Goal: Information Seeking & Learning: Compare options

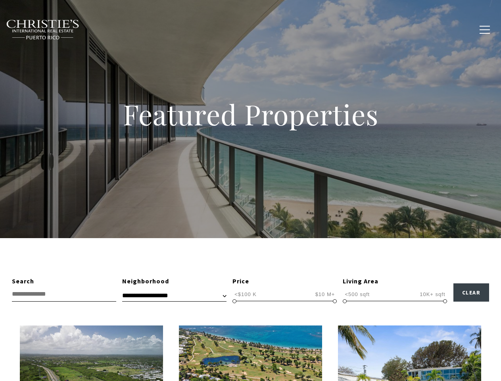
type input "**********"
type input "*********"
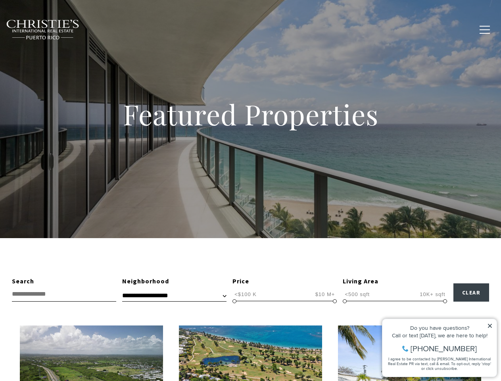
click at [251, 191] on div "Featured Properties" at bounding box center [250, 119] width 501 height 238
click at [164, 29] on link "Home Search" at bounding box center [153, 29] width 44 height 20
click at [338, 29] on link "Meet the Team" at bounding box center [332, 29] width 50 height 20
click at [485, 30] on span "button" at bounding box center [485, 29] width 10 height 1
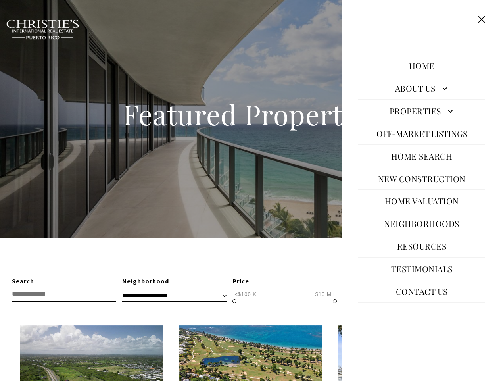
click at [246, 294] on span "<$100 K" at bounding box center [246, 295] width 26 height 8
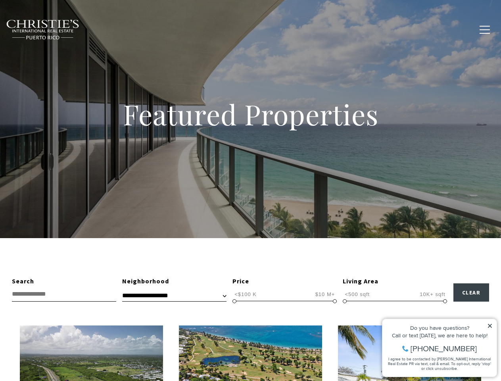
click at [325, 294] on span "$10 M+" at bounding box center [326, 295] width 24 height 8
click at [235, 301] on span at bounding box center [235, 301] width 4 height 4
click at [335, 301] on span at bounding box center [335, 301] width 4 height 4
click at [357, 294] on span "<500 sqft" at bounding box center [357, 295] width 29 height 8
click at [433, 294] on span "10K+ sqft" at bounding box center [432, 295] width 29 height 8
